Goal: Task Accomplishment & Management: Use online tool/utility

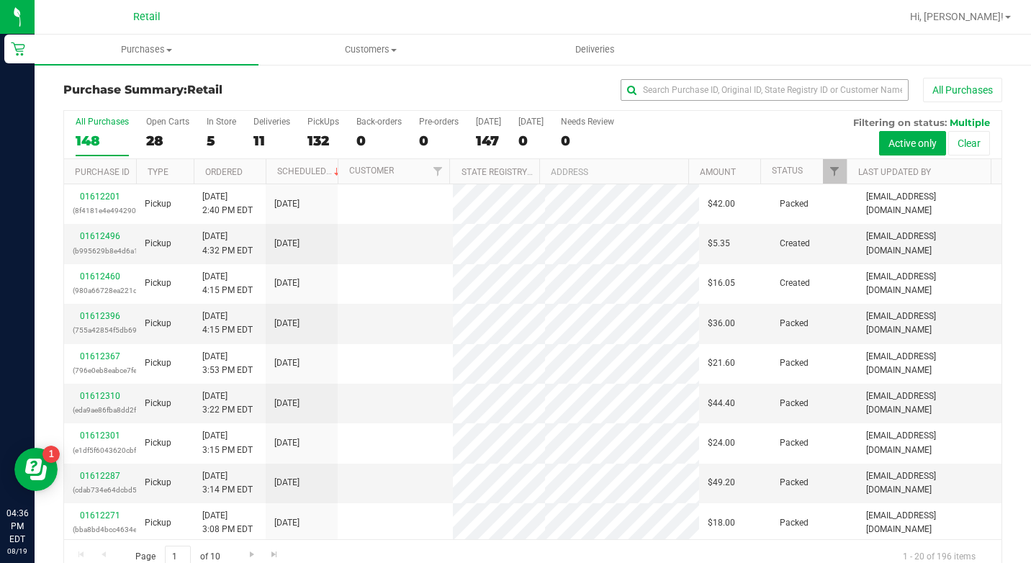
click at [656, 91] on input "text" at bounding box center [764, 90] width 288 height 22
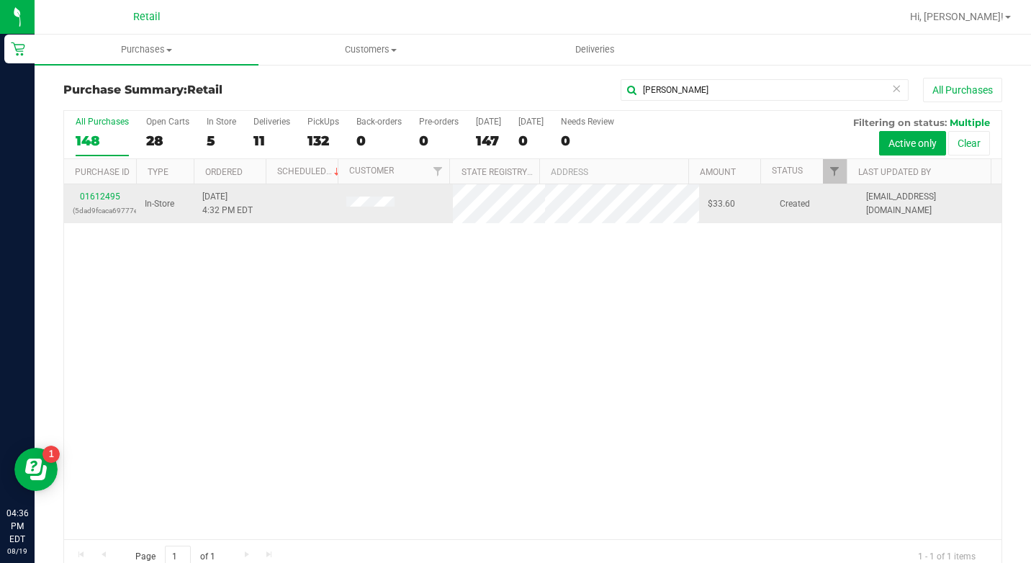
type input "[PERSON_NAME]"
click at [100, 191] on div "01612495 (5dad9fcaca69777e)" at bounding box center [100, 203] width 55 height 27
click at [94, 194] on link "01612495" at bounding box center [100, 196] width 40 height 10
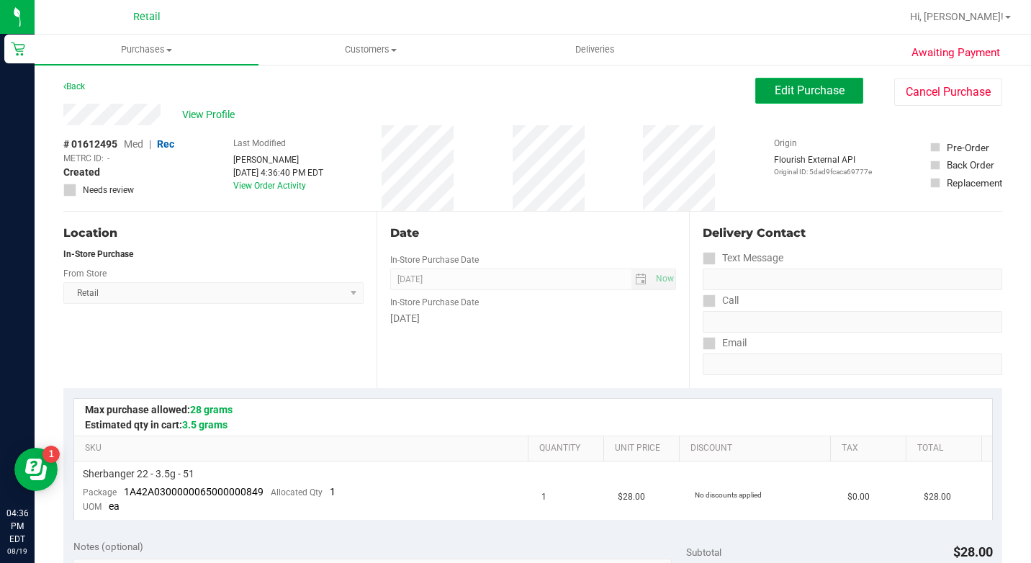
click at [837, 94] on button "Edit Purchase" at bounding box center [809, 91] width 108 height 26
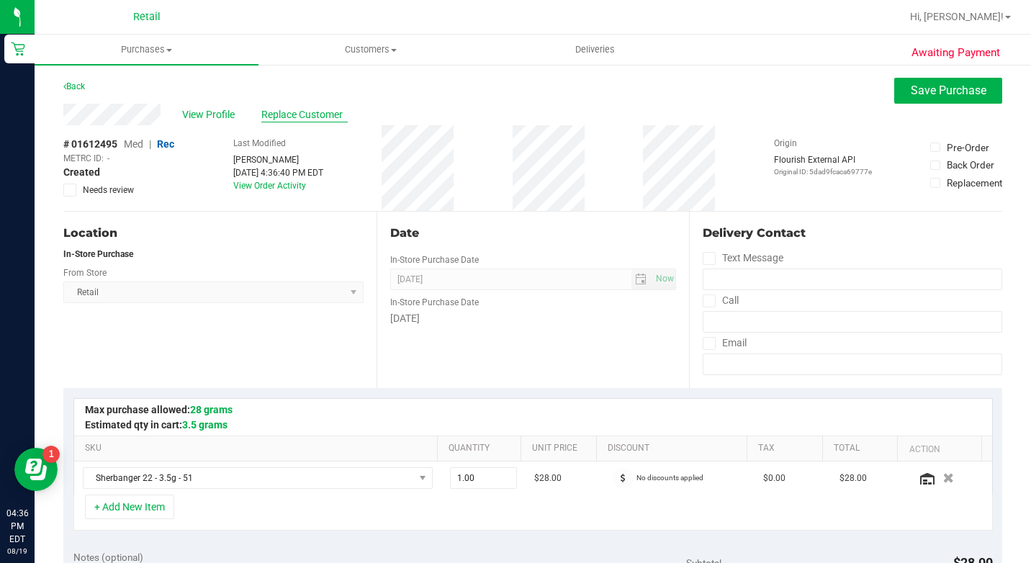
click at [286, 115] on span "Replace Customer" at bounding box center [304, 114] width 86 height 15
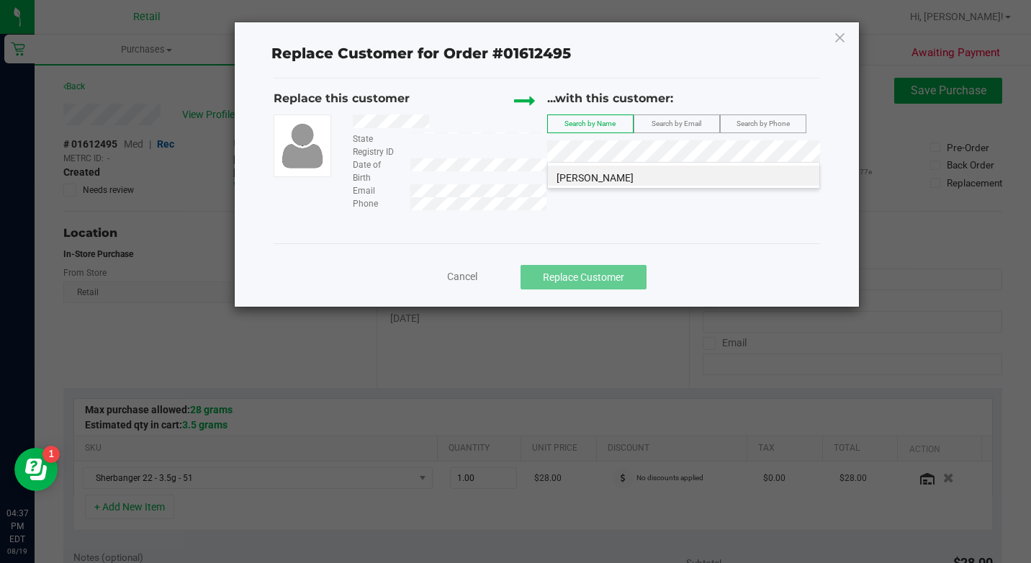
click at [629, 173] on span "[PERSON_NAME]" at bounding box center [594, 178] width 77 height 12
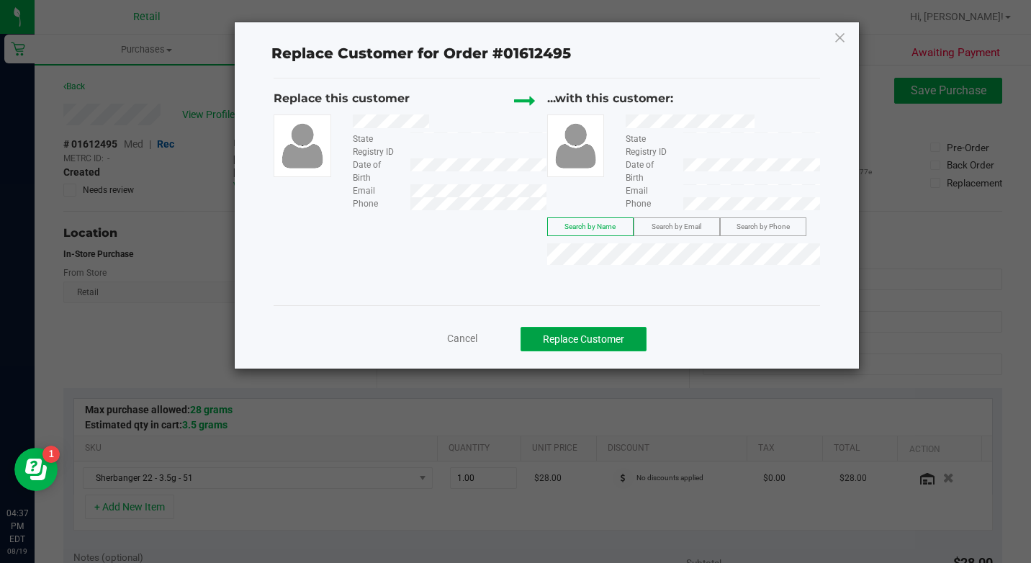
click at [623, 343] on button "Replace Customer" at bounding box center [583, 339] width 126 height 24
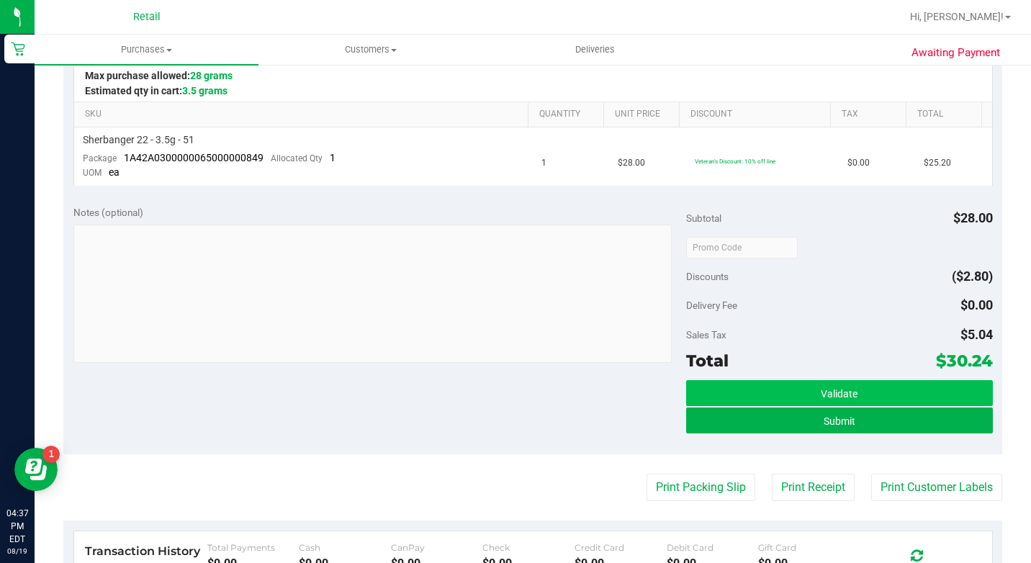
scroll to position [360, 0]
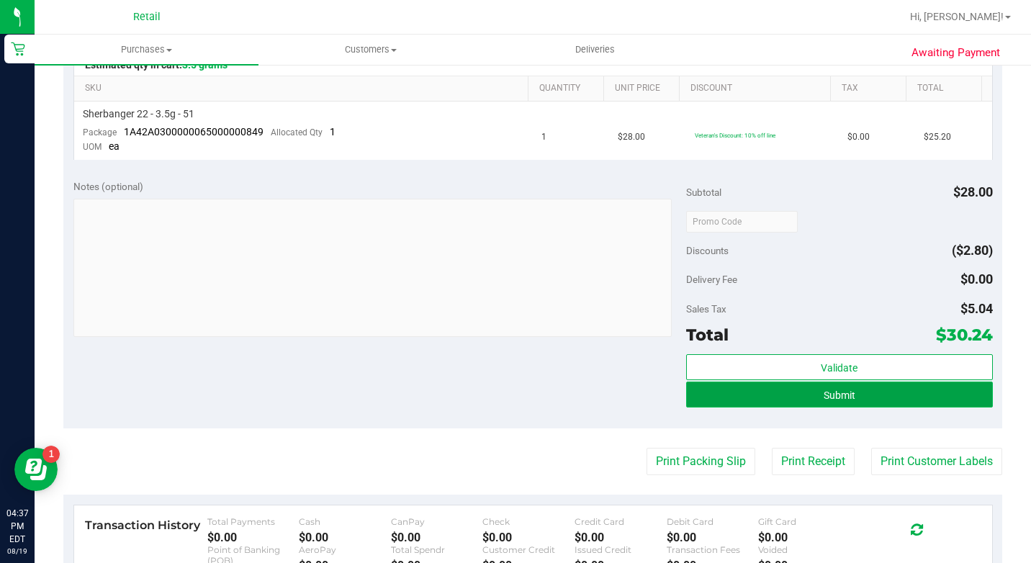
click at [936, 397] on button "Submit" at bounding box center [839, 394] width 307 height 26
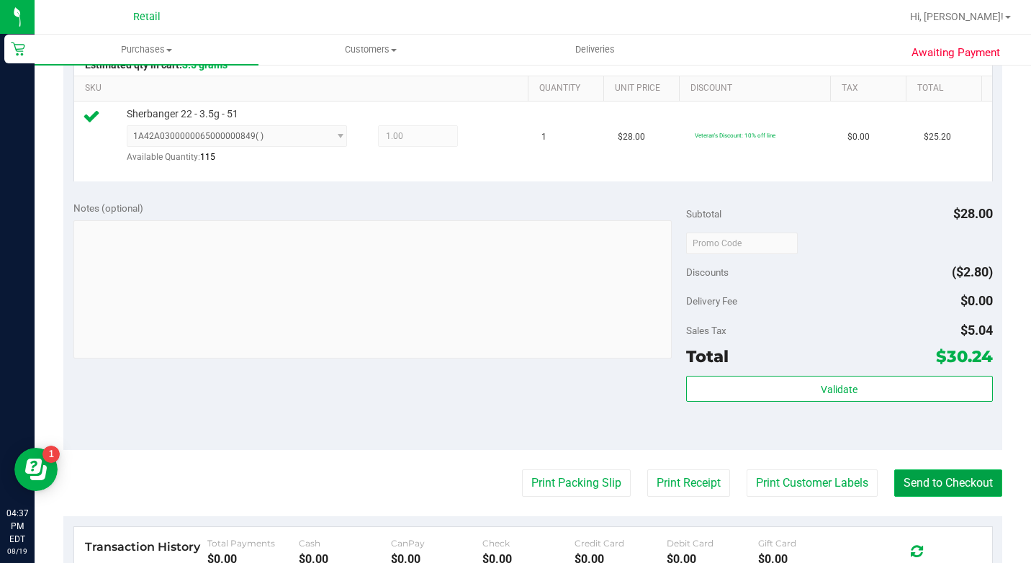
click at [933, 497] on button "Send to Checkout" at bounding box center [948, 482] width 108 height 27
